Goal: Task Accomplishment & Management: Manage account settings

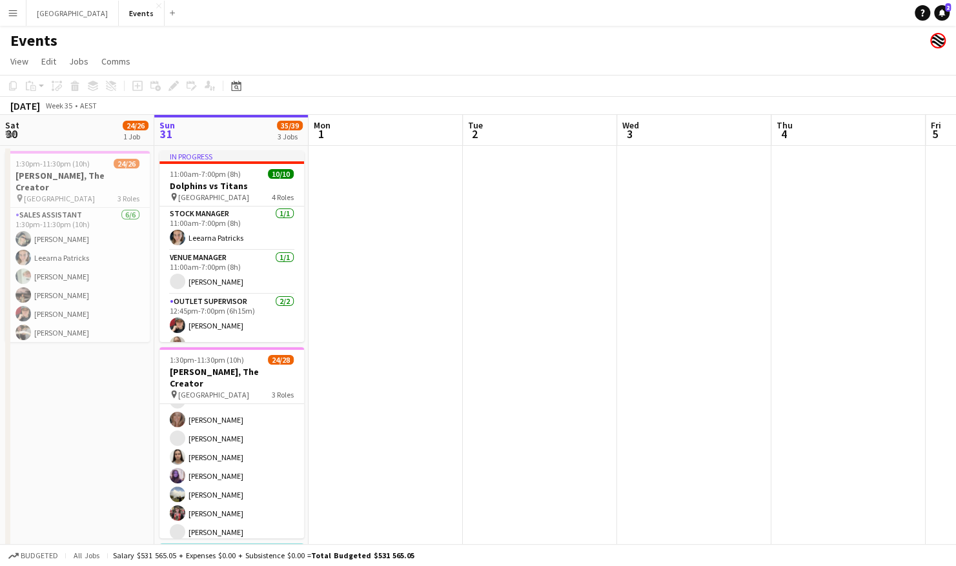
scroll to position [185, 0]
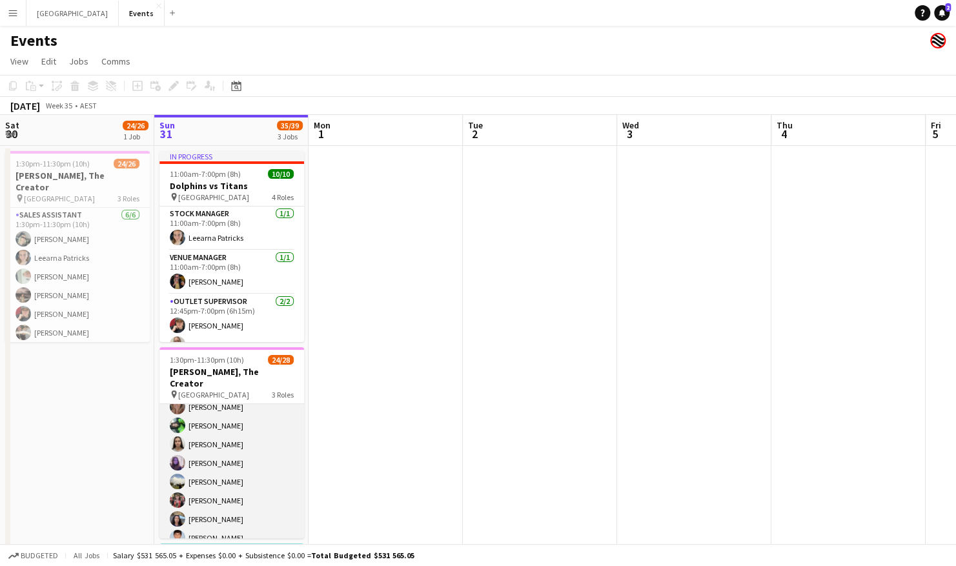
click at [223, 462] on app-card-role "Sales Assistant 2A [DATE] 4:15pm-11:30pm (7h15m) [PERSON_NAME] Mere RIPI [PERSO…" at bounding box center [231, 472] width 145 height 268
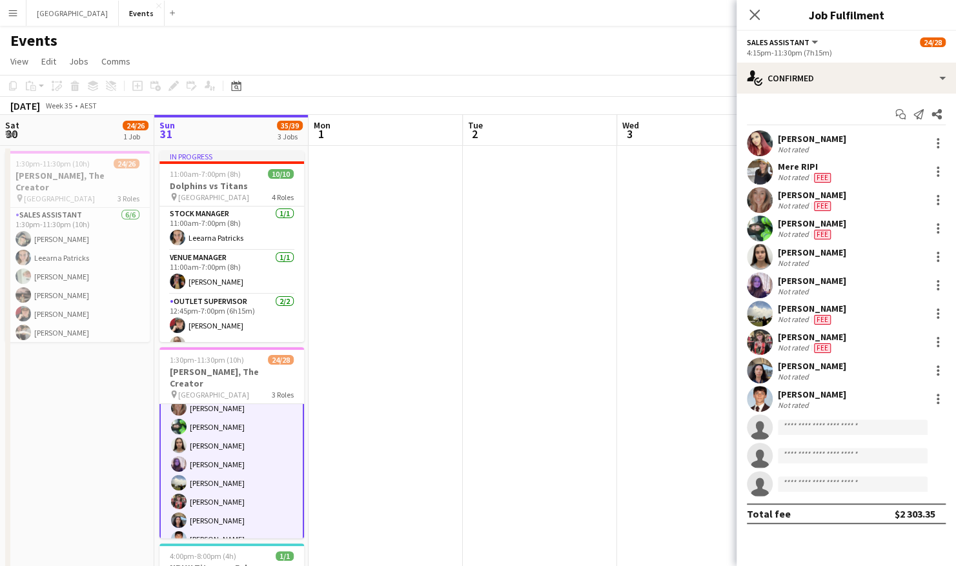
scroll to position [186, 0]
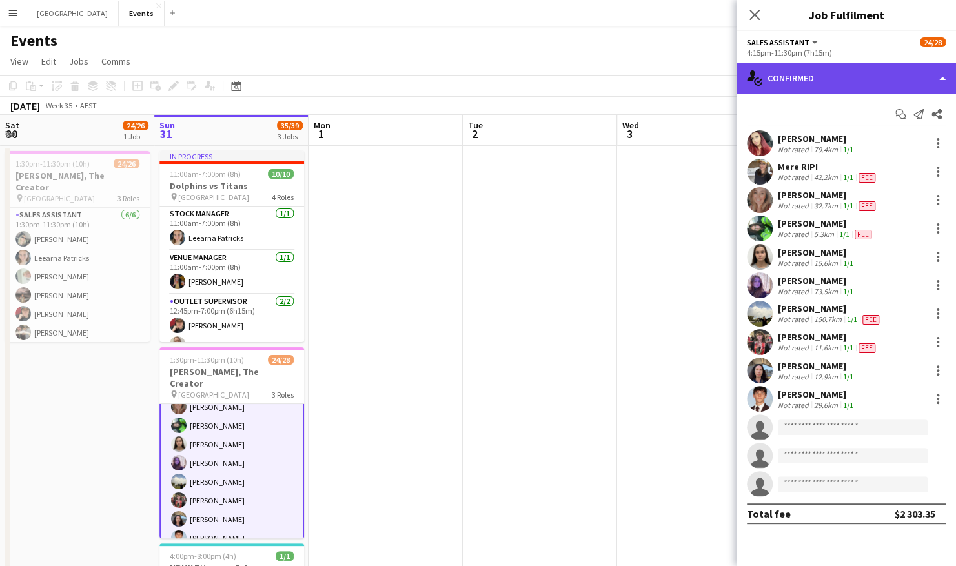
click at [805, 83] on div "single-neutral-actions-check-2 Confirmed" at bounding box center [845, 78] width 219 height 31
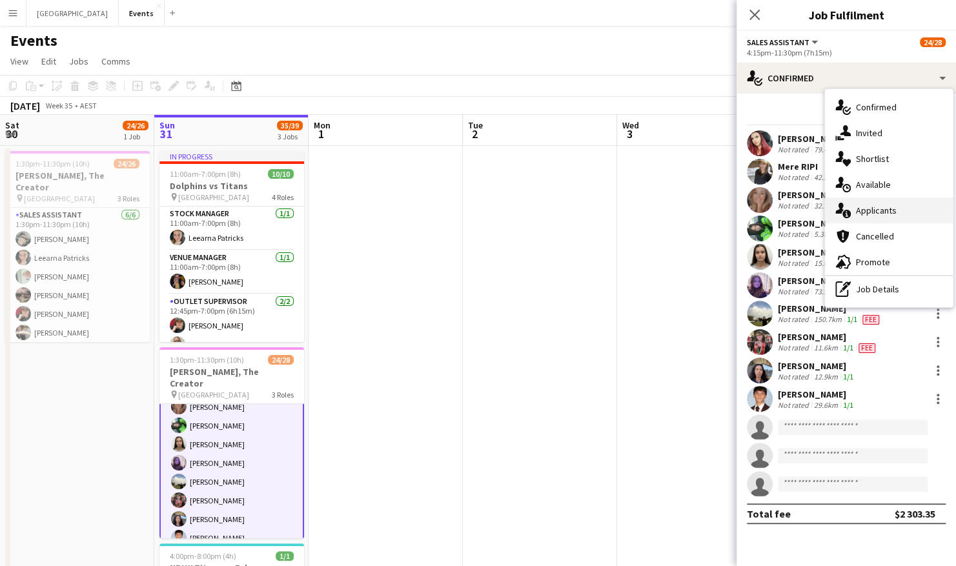
click at [896, 216] on div "single-neutral-actions-information Applicants" at bounding box center [889, 210] width 128 height 26
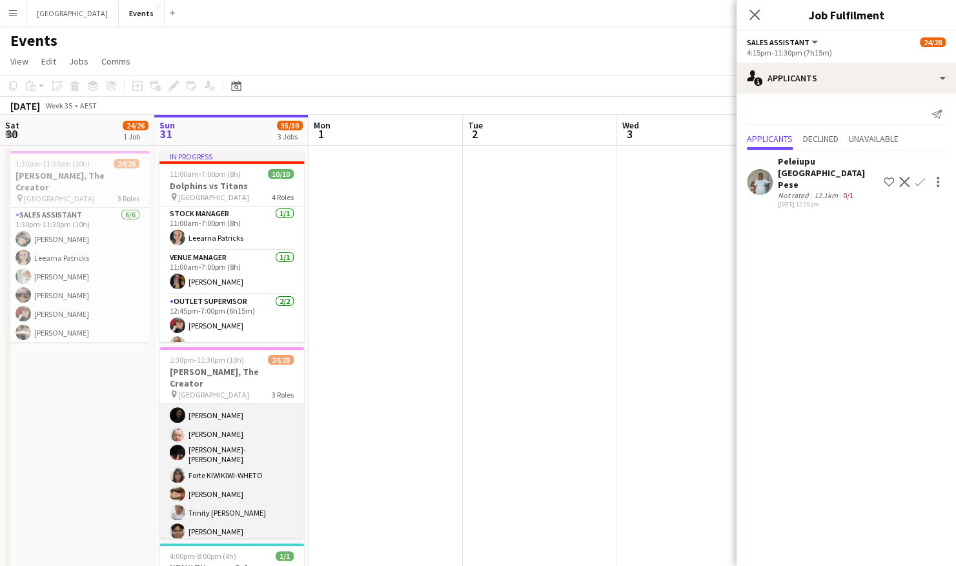
click at [248, 497] on app-card-role "Sales Assistant 1A [DATE] 4:45pm-11:30pm (6h45m) [PERSON_NAME] [PERSON_NAME] [P…" at bounding box center [231, 473] width 145 height 216
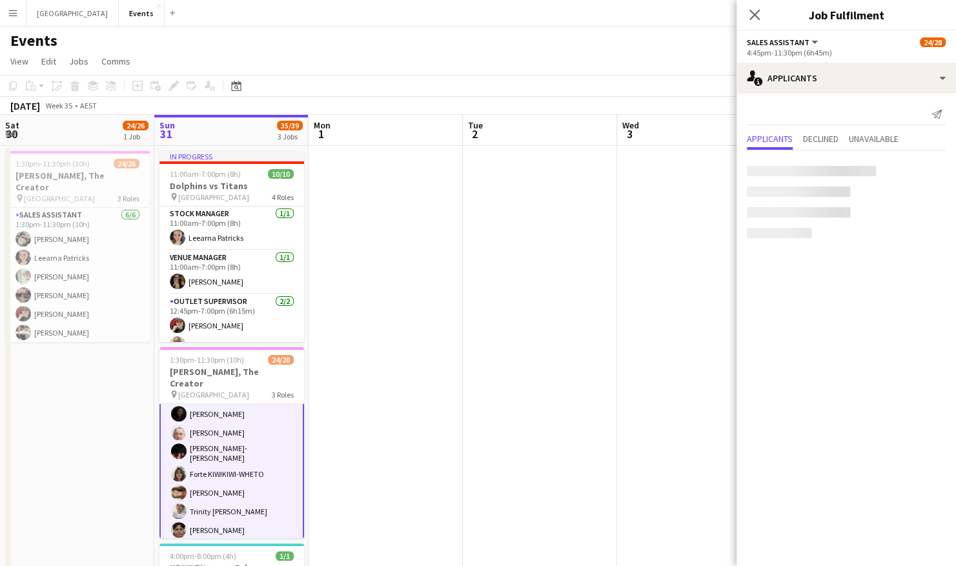
scroll to position [427, 0]
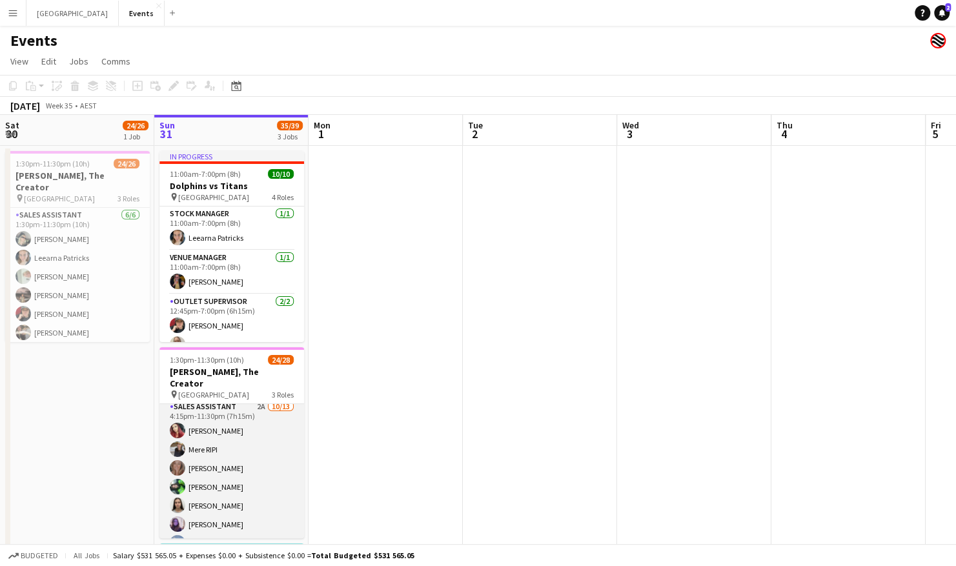
click at [199, 405] on app-card-role "Sales Assistant 2A [DATE] 4:15pm-11:30pm (7h15m) [PERSON_NAME] Mere RIPI [PERSO…" at bounding box center [231, 533] width 145 height 268
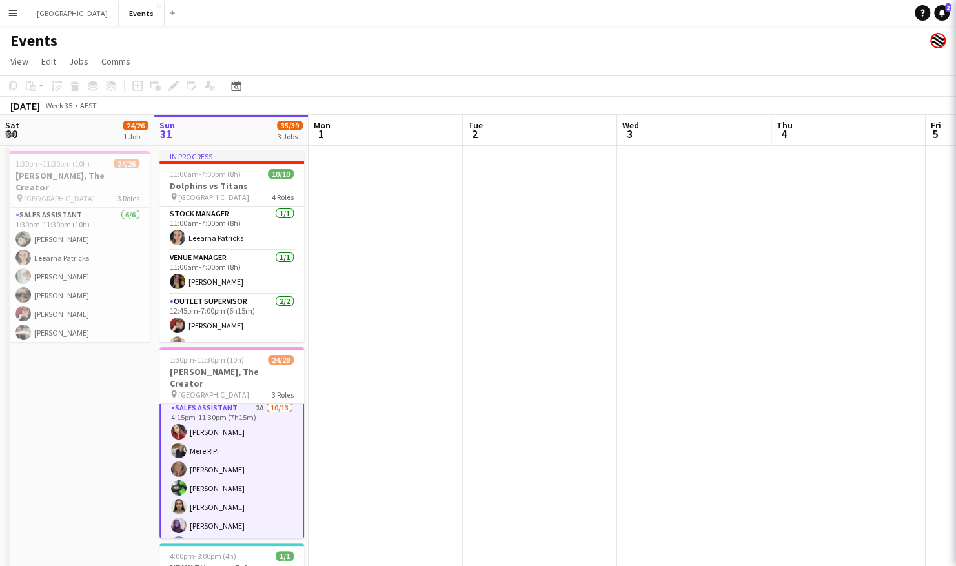
scroll to position [125, 0]
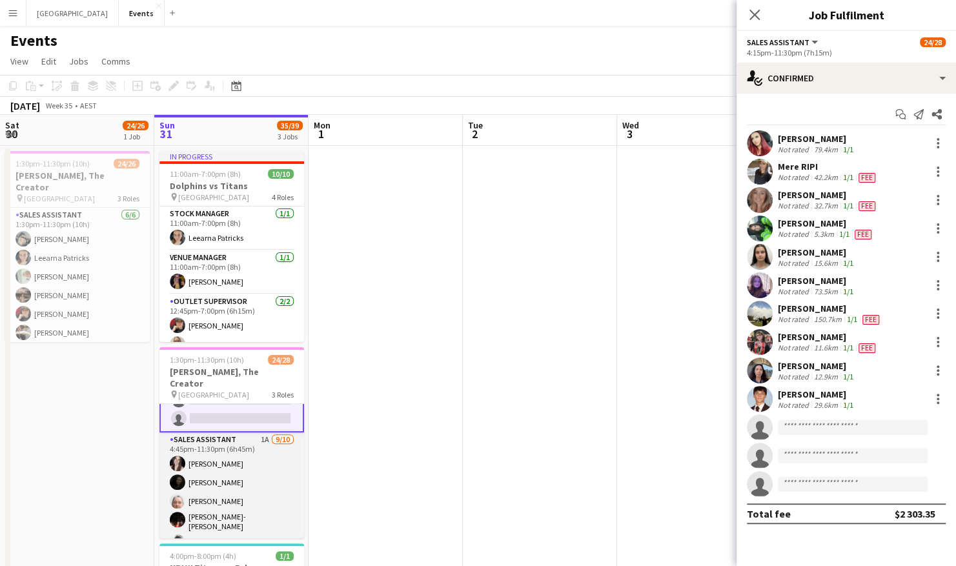
click at [199, 432] on app-card-role "Sales Assistant 1A [DATE] 4:45pm-11:30pm (6h45m) [PERSON_NAME] [PERSON_NAME] [P…" at bounding box center [231, 540] width 145 height 216
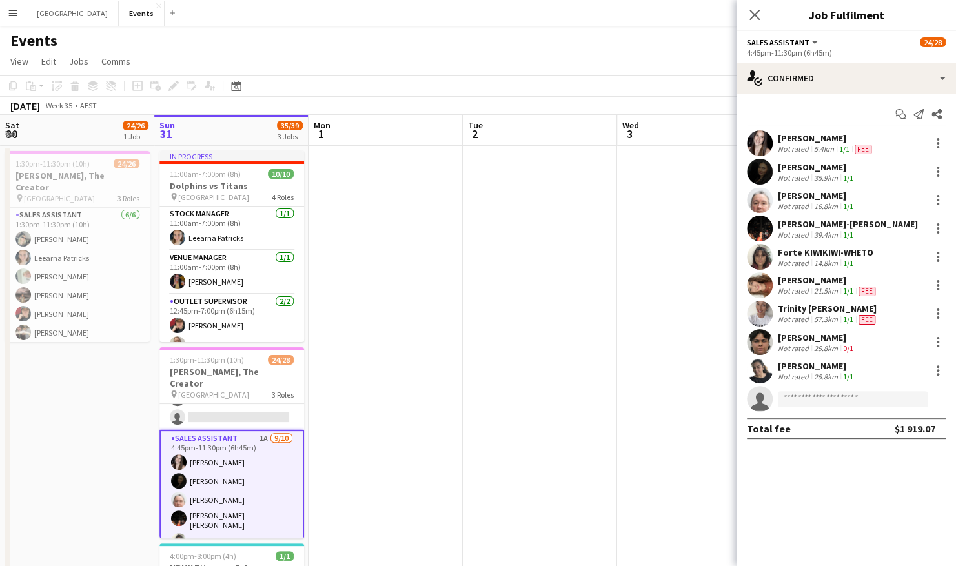
scroll to position [360, 0]
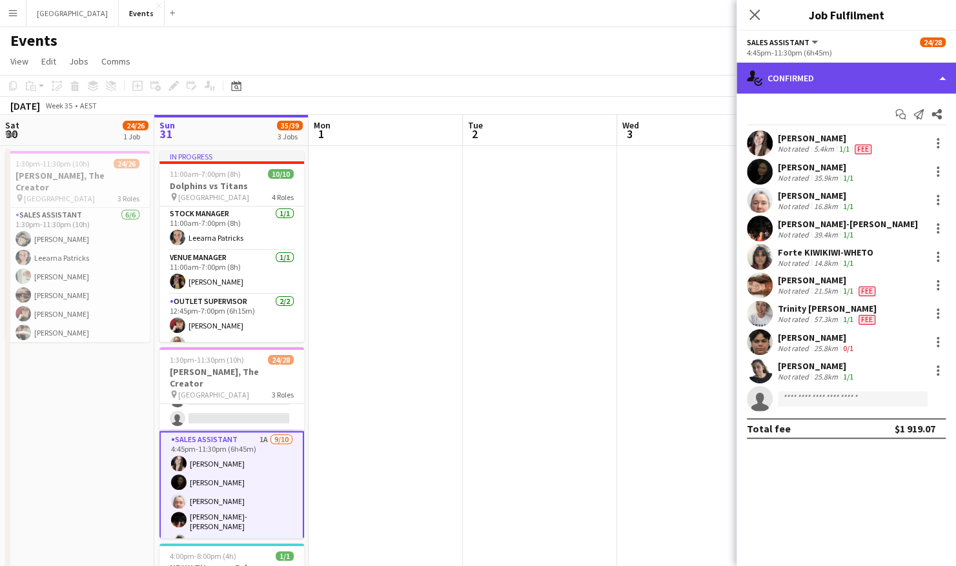
click at [863, 85] on div "single-neutral-actions-check-2 Confirmed" at bounding box center [845, 78] width 219 height 31
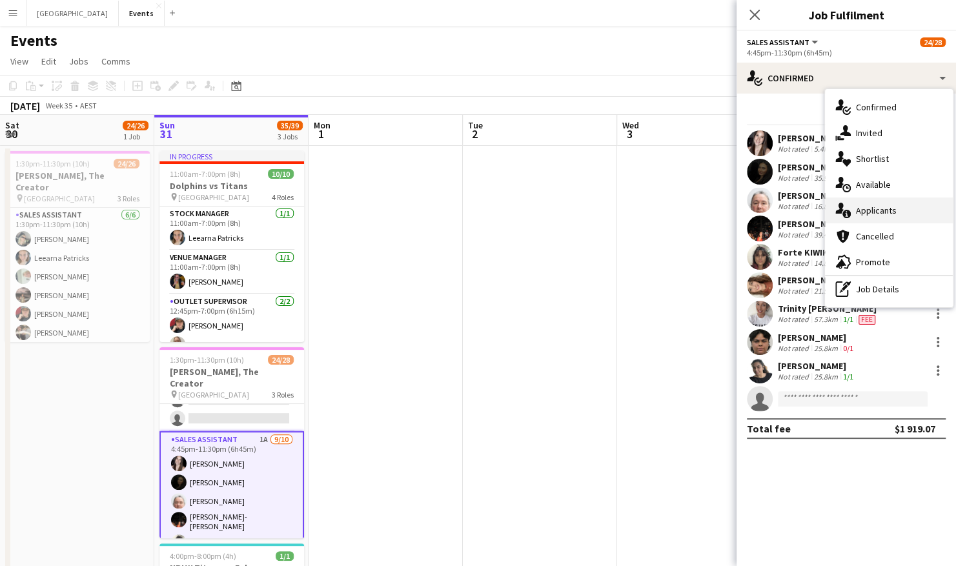
click at [881, 213] on div "single-neutral-actions-information Applicants" at bounding box center [889, 210] width 128 height 26
